Goal: Task Accomplishment & Management: Manage account settings

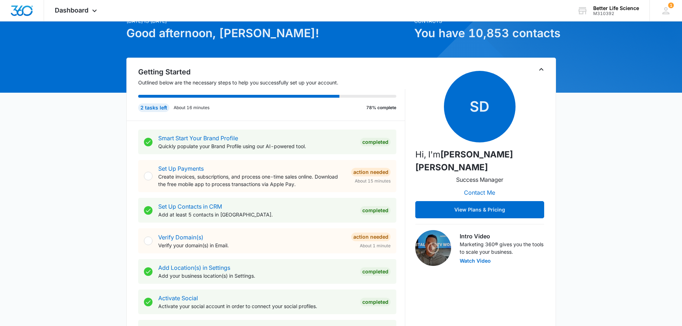
scroll to position [8, 0]
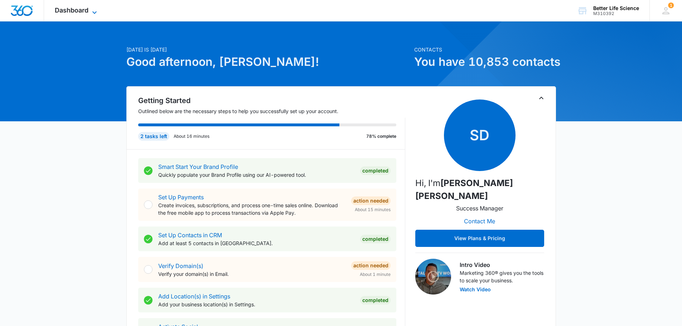
click at [77, 8] on span "Dashboard" at bounding box center [72, 10] width 34 height 8
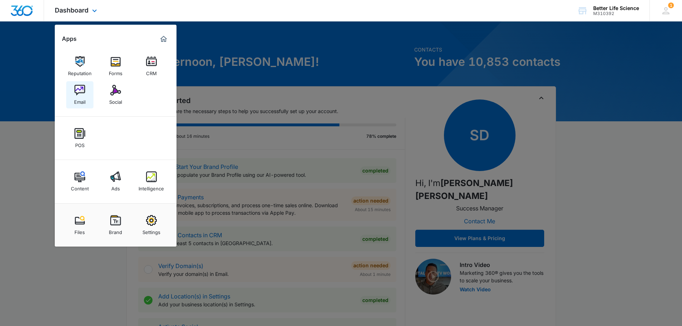
click at [81, 88] on img at bounding box center [79, 90] width 11 height 11
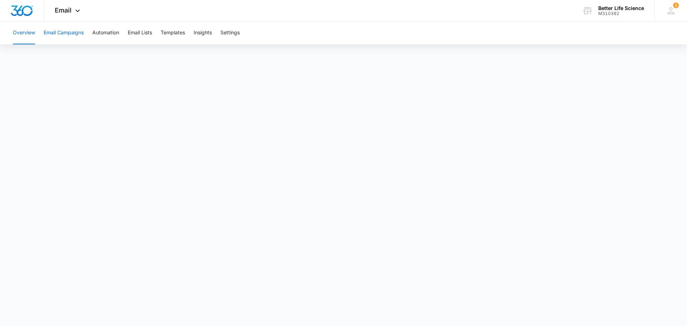
click at [79, 33] on button "Email Campaigns" at bounding box center [64, 32] width 40 height 23
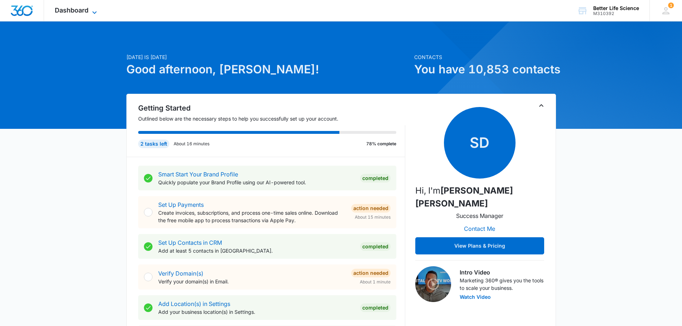
click at [56, 9] on span "Dashboard" at bounding box center [72, 10] width 34 height 8
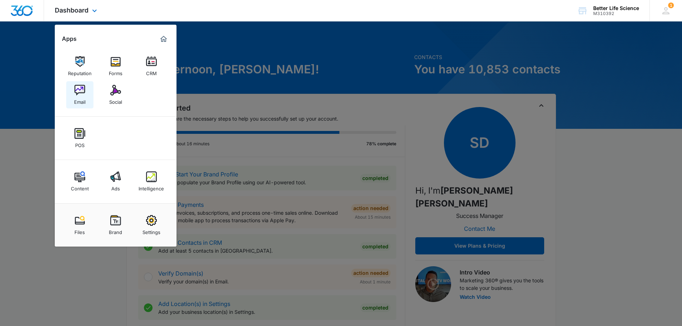
click at [81, 93] on img at bounding box center [79, 90] width 11 height 11
